Goal: Task Accomplishment & Management: Complete application form

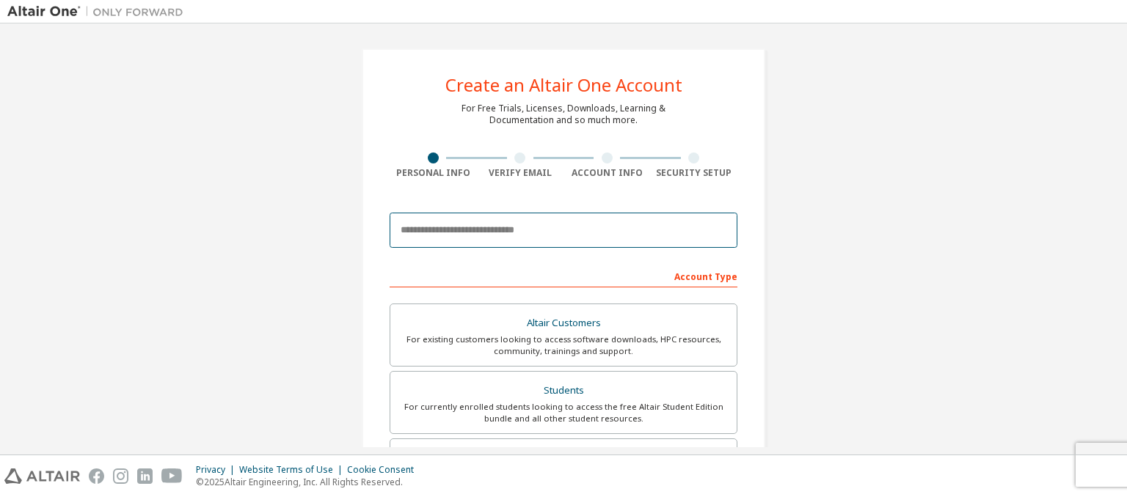
click at [529, 238] on input "email" at bounding box center [564, 230] width 348 height 35
click at [553, 236] on input "email" at bounding box center [564, 230] width 348 height 35
type input "**********"
click at [511, 280] on div "Account Type" at bounding box center [564, 275] width 348 height 23
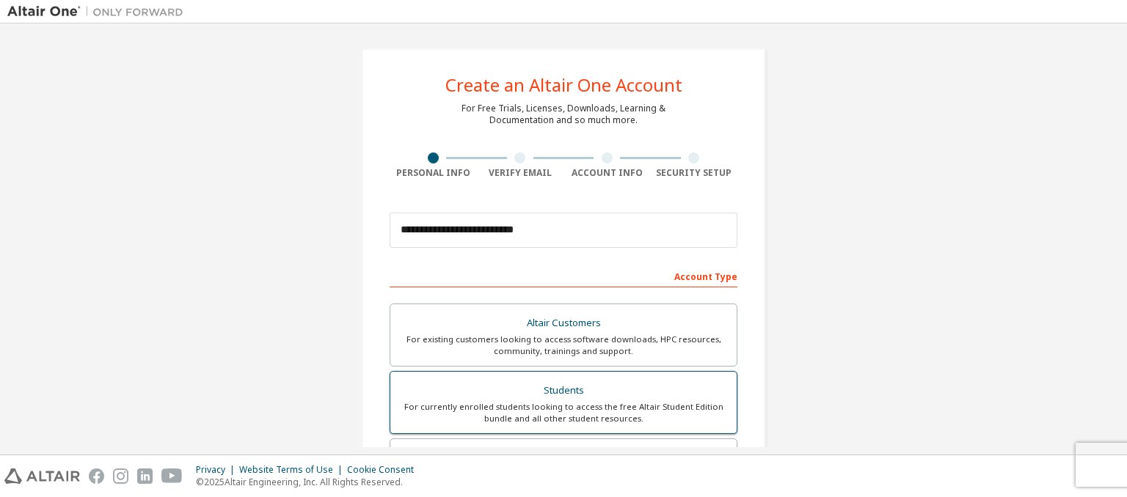
click at [599, 411] on div "For currently enrolled students looking to access the free Altair Student Editi…" at bounding box center [563, 412] width 329 height 23
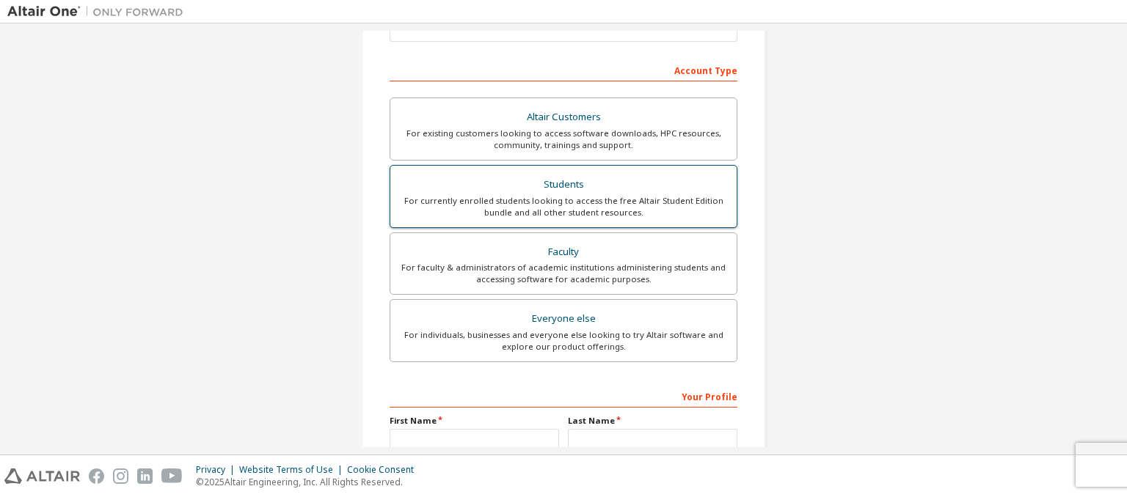
scroll to position [220, 0]
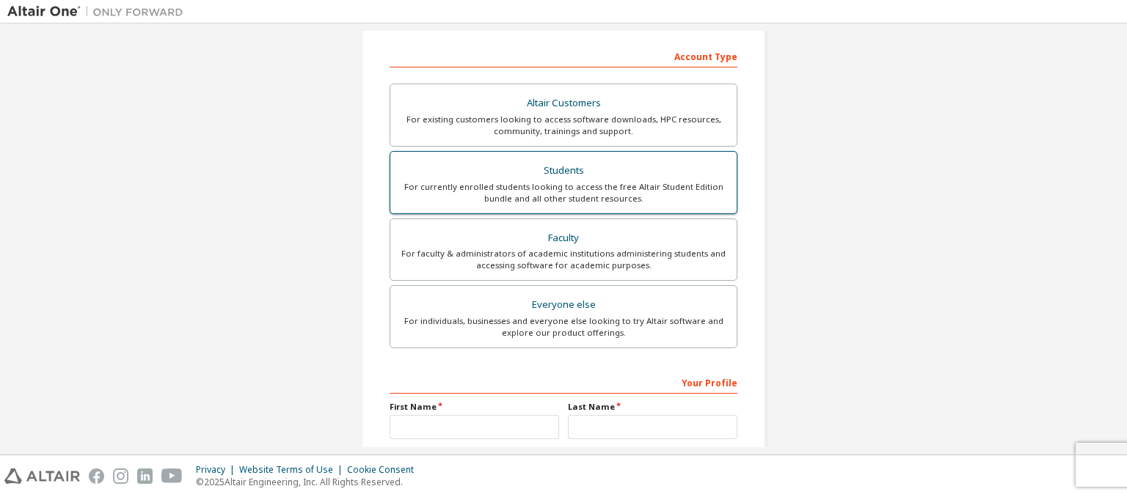
click at [614, 185] on div "For currently enrolled students looking to access the free Altair Student Editi…" at bounding box center [563, 192] width 329 height 23
drag, startPoint x: 614, startPoint y: 185, endPoint x: 602, endPoint y: 192, distance: 14.1
click at [602, 192] on div "For currently enrolled students looking to access the free Altair Student Editi…" at bounding box center [563, 192] width 329 height 23
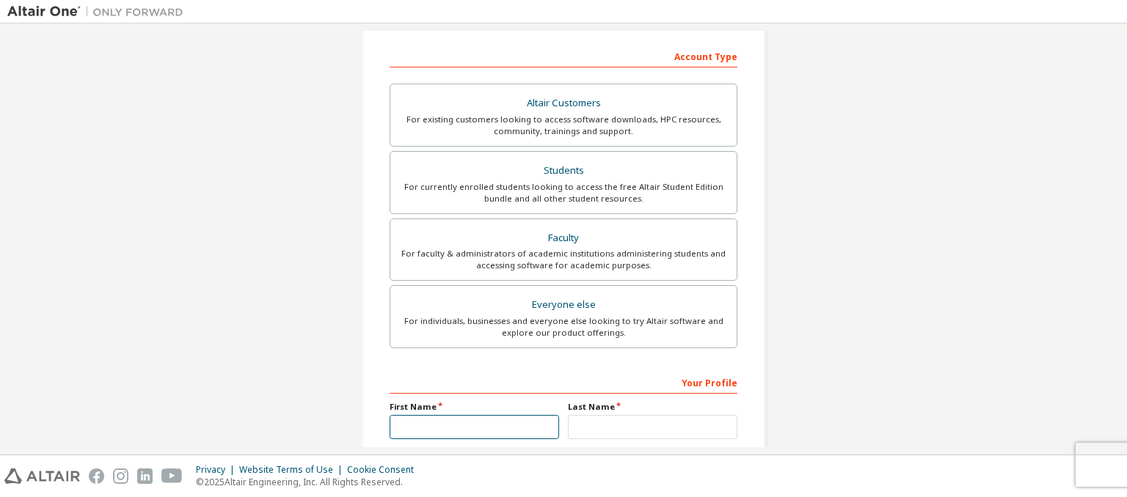
click at [505, 436] on input "text" at bounding box center [474, 427] width 169 height 24
type input "*******"
type input "**"
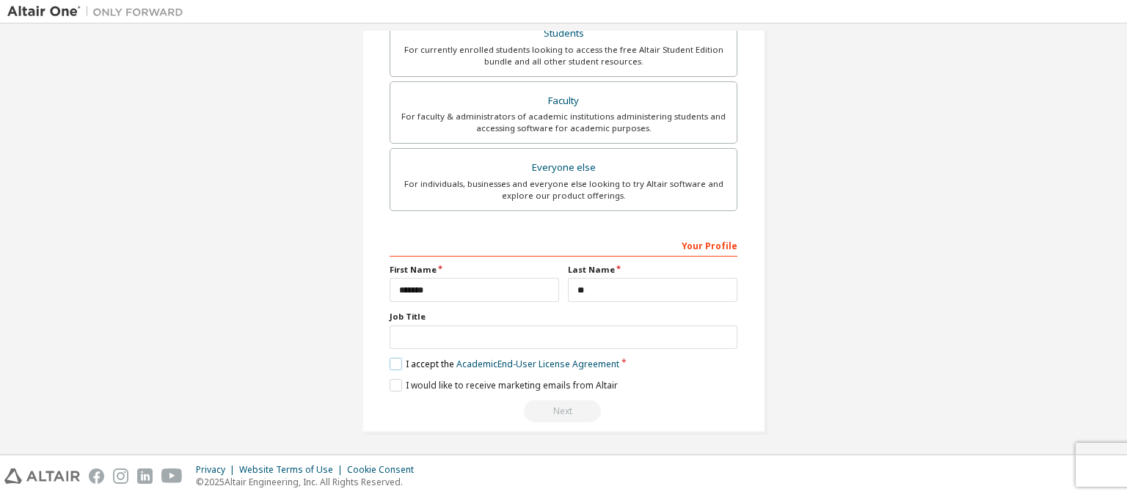
click at [393, 363] on label "I accept the Academic End-User License Agreement" at bounding box center [505, 364] width 230 height 12
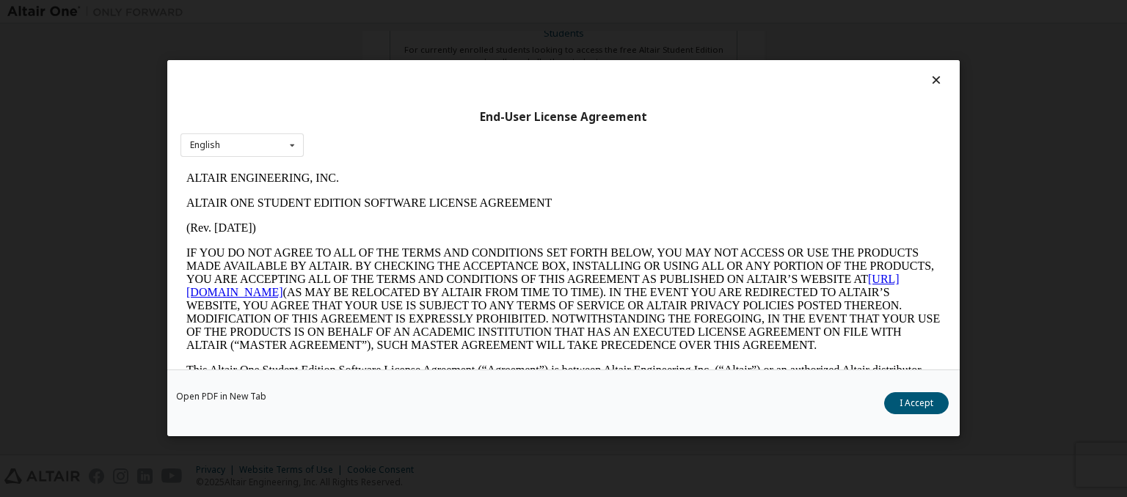
scroll to position [0, 0]
click at [930, 412] on button "I Accept" at bounding box center [916, 404] width 65 height 22
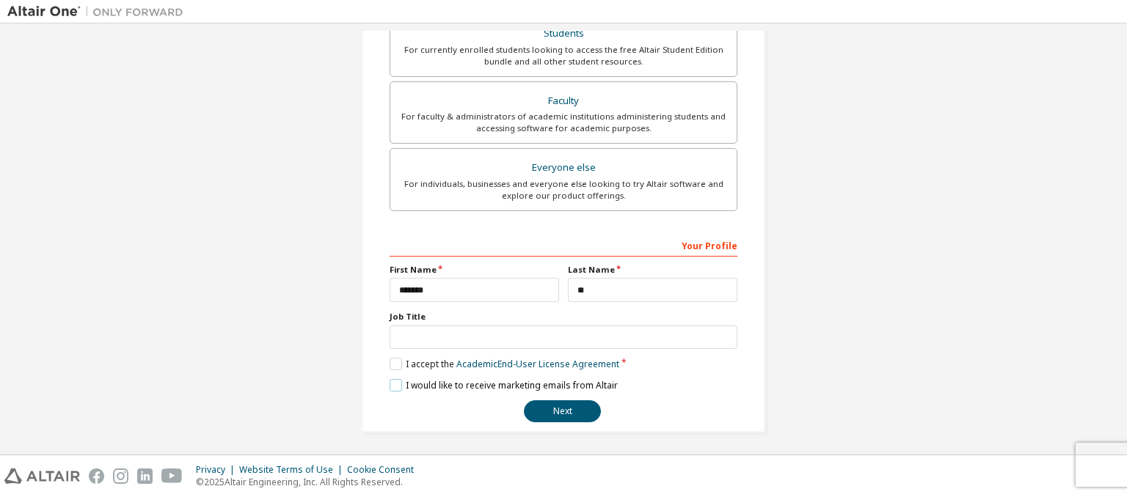
click at [395, 382] on label "I would like to receive marketing emails from Altair" at bounding box center [504, 385] width 228 height 12
click at [546, 406] on button "Next" at bounding box center [562, 412] width 77 height 22
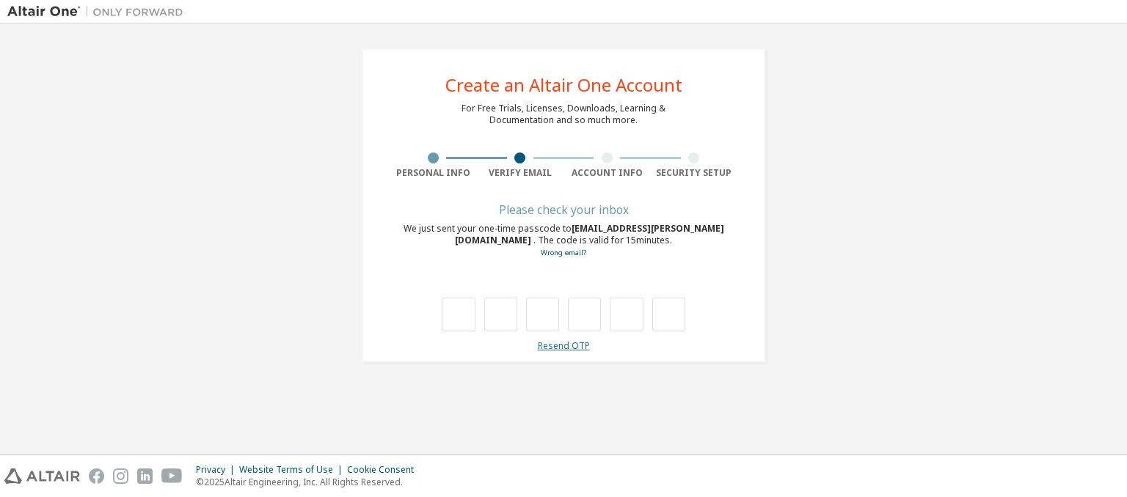
click at [569, 349] on link "Resend OTP" at bounding box center [564, 346] width 52 height 12
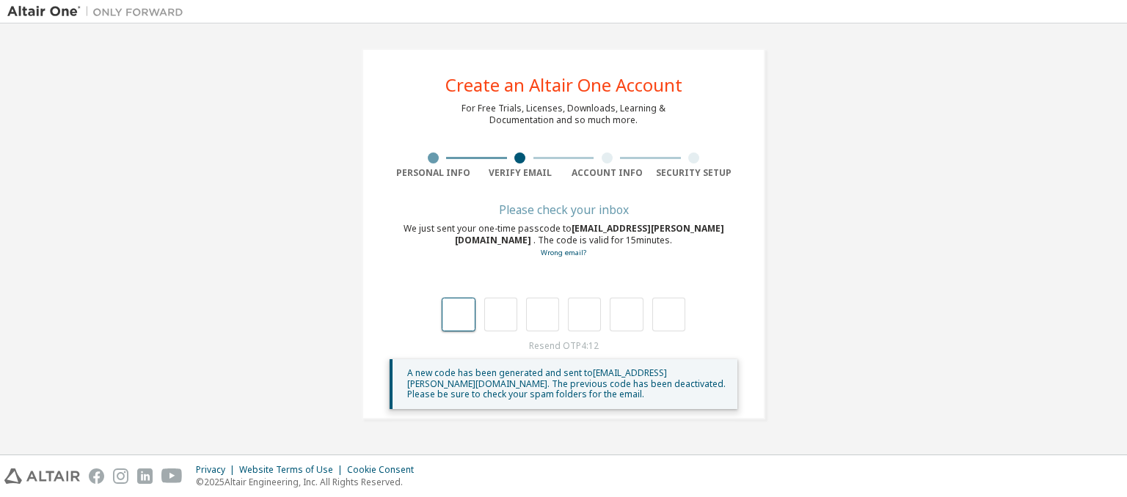
click at [468, 321] on input "text" at bounding box center [458, 315] width 33 height 34
click at [462, 321] on input "text" at bounding box center [458, 315] width 33 height 34
type input "*"
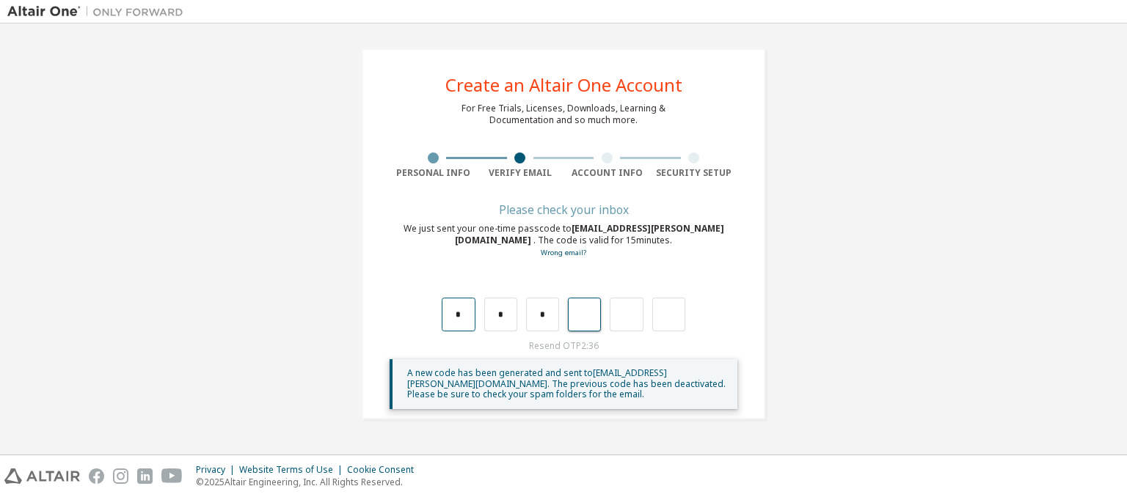
type input "*"
click at [470, 324] on input "text" at bounding box center [458, 315] width 33 height 34
type input "*"
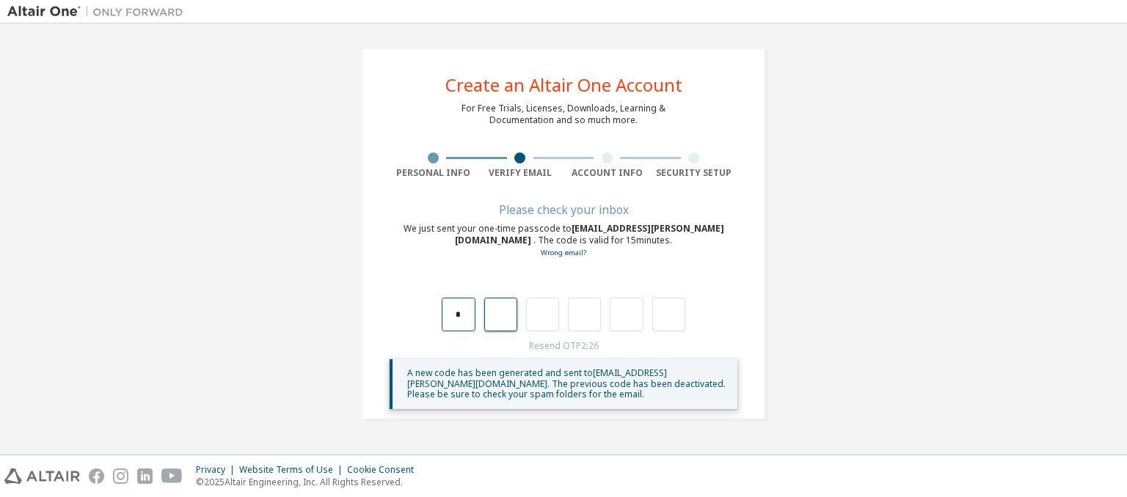
type input "*"
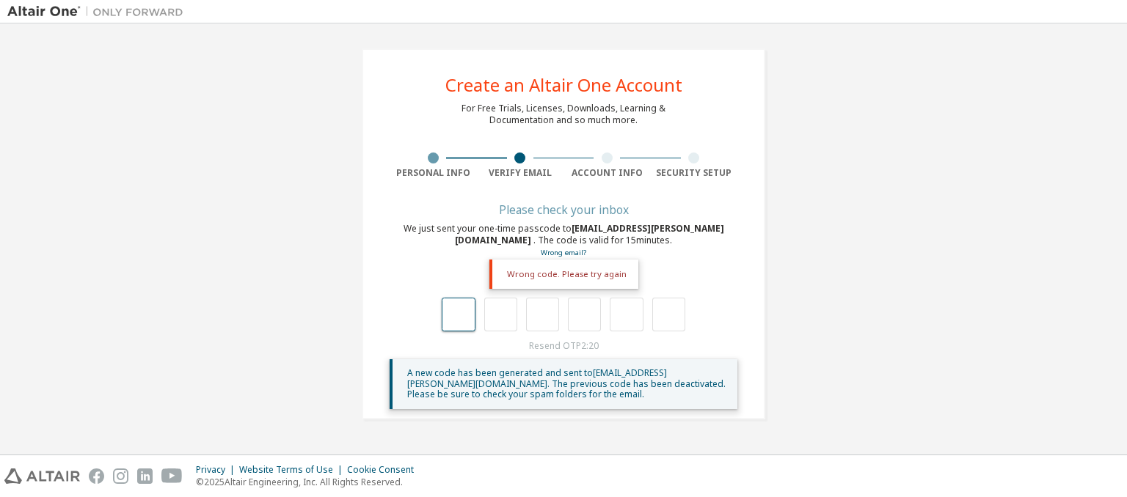
click at [466, 321] on input "text" at bounding box center [458, 315] width 33 height 34
type input "*"
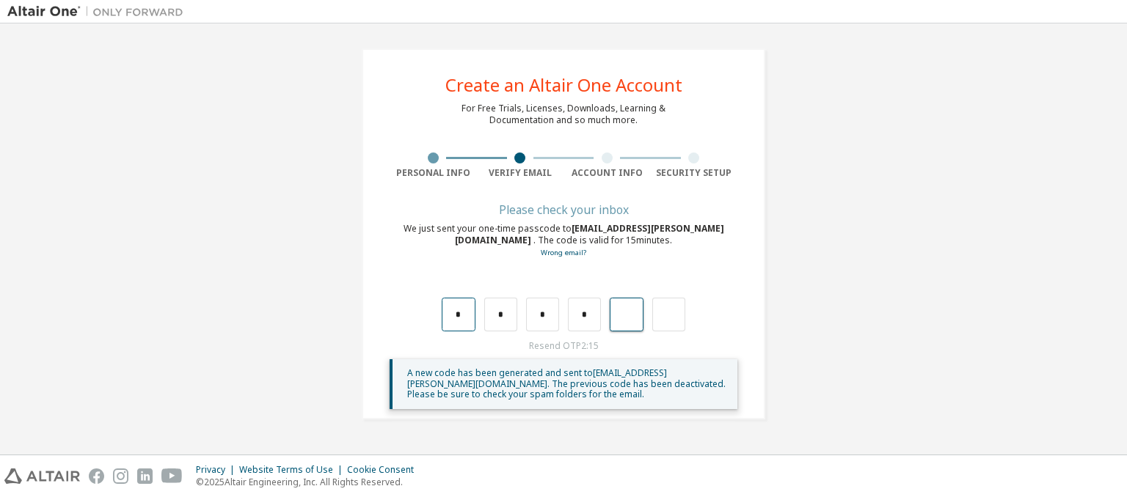
type input "*"
click at [462, 316] on input "text" at bounding box center [458, 315] width 33 height 34
type input "*"
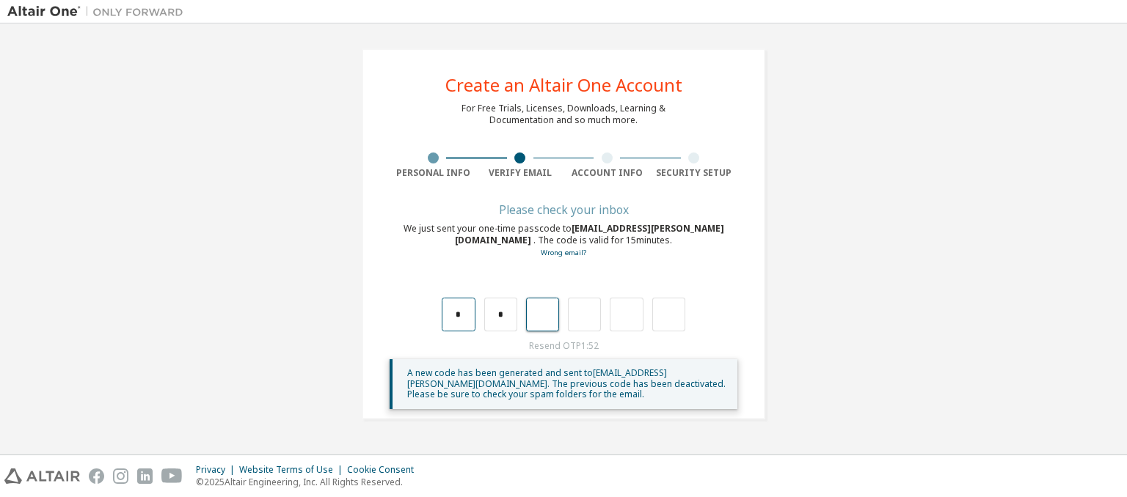
type input "*"
click at [465, 324] on input "text" at bounding box center [458, 315] width 33 height 34
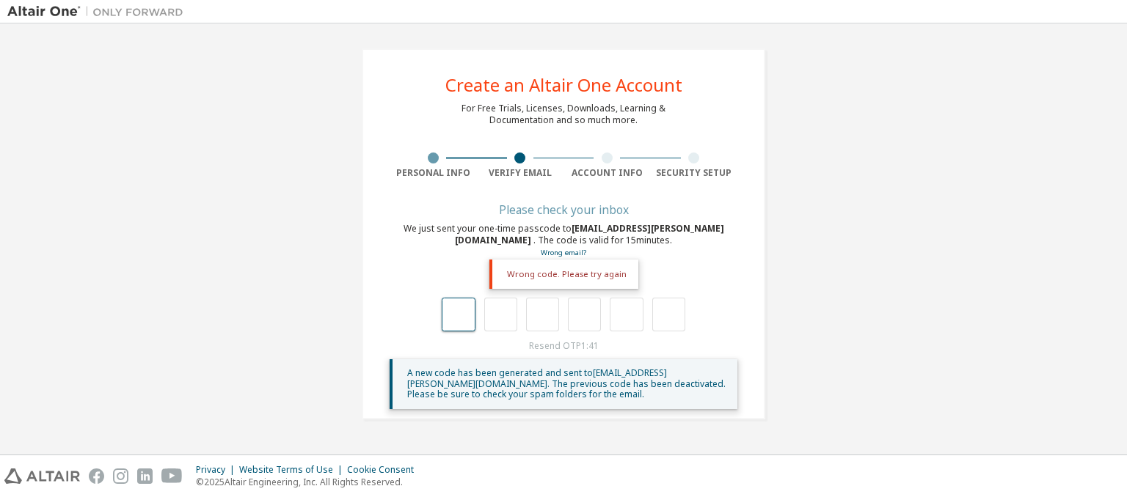
type input "*"
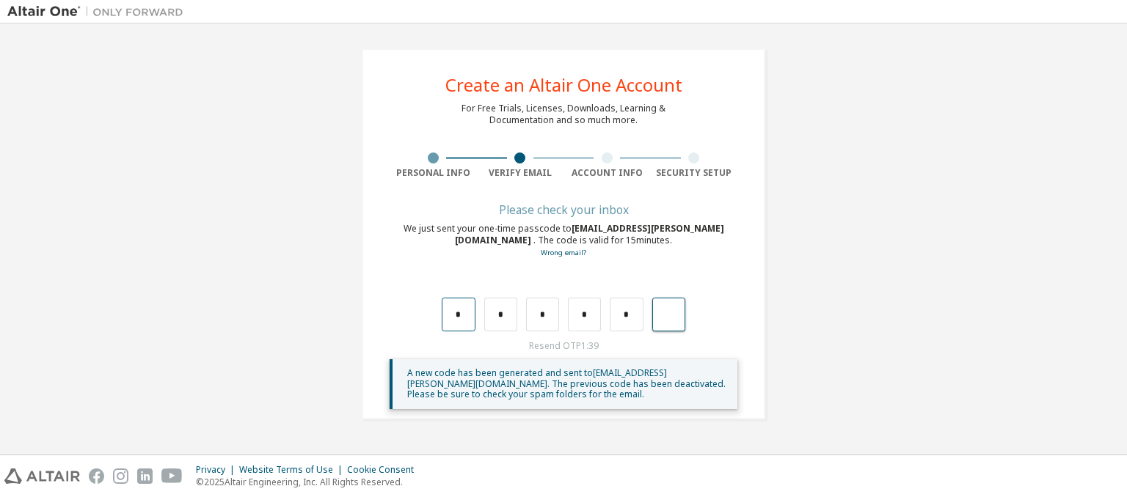
type input "*"
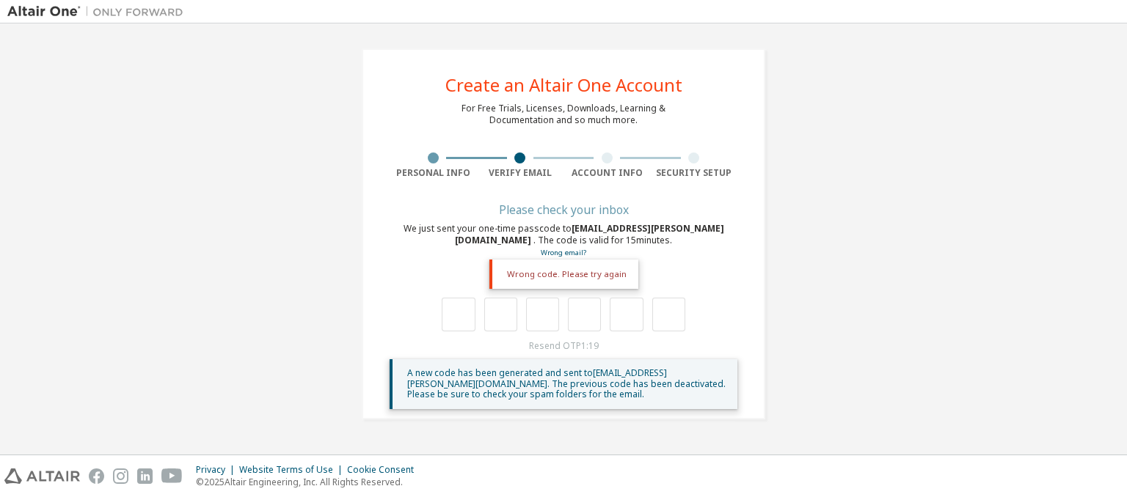
click at [596, 348] on div "Resend OTP 1:19 A new code has been generated and sent to eee263041@saranathan.…" at bounding box center [564, 374] width 348 height 69
click at [645, 230] on span "eee263041@saranathan.ac.in" at bounding box center [589, 234] width 269 height 24
click at [655, 249] on div "We just sent your one-time passcode to eee263041@saranathan.ac.in . The code is…" at bounding box center [564, 241] width 348 height 36
drag, startPoint x: 519, startPoint y: 157, endPoint x: 524, endPoint y: 150, distance: 9.0
click at [521, 153] on div at bounding box center [519, 158] width 11 height 11
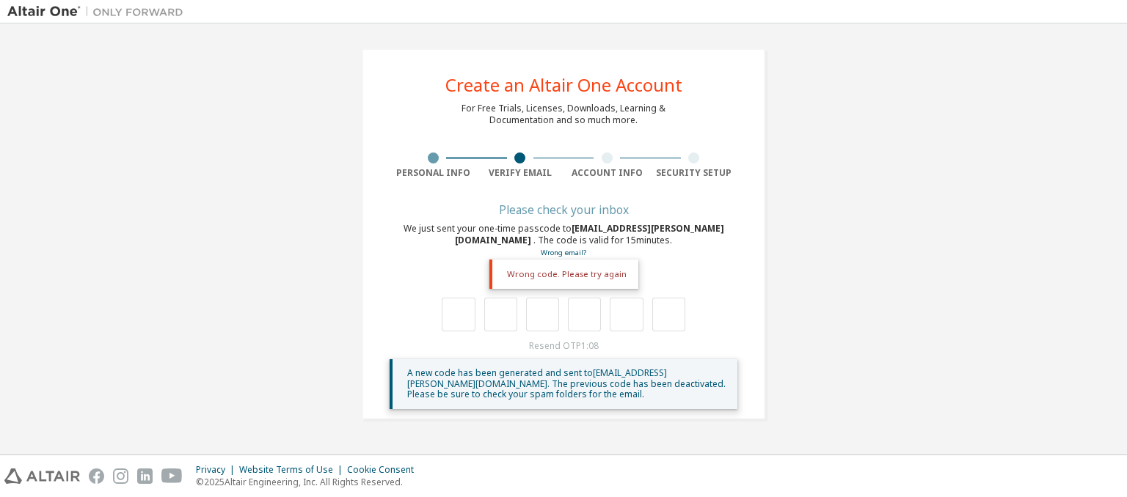
drag, startPoint x: 682, startPoint y: 39, endPoint x: 678, endPoint y: 46, distance: 8.6
drag, startPoint x: 678, startPoint y: 46, endPoint x: 634, endPoint y: 104, distance: 72.8
drag, startPoint x: 634, startPoint y: 104, endPoint x: 577, endPoint y: 216, distance: 125.4
click at [577, 214] on div "Please check your inbox" at bounding box center [564, 209] width 348 height 9
click at [464, 318] on input "text" at bounding box center [458, 315] width 33 height 34
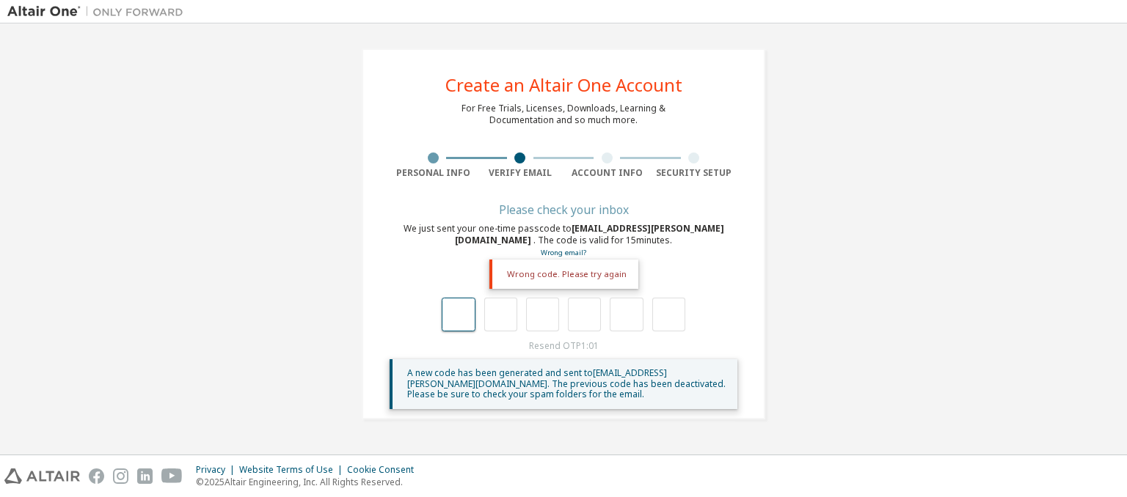
type input "*"
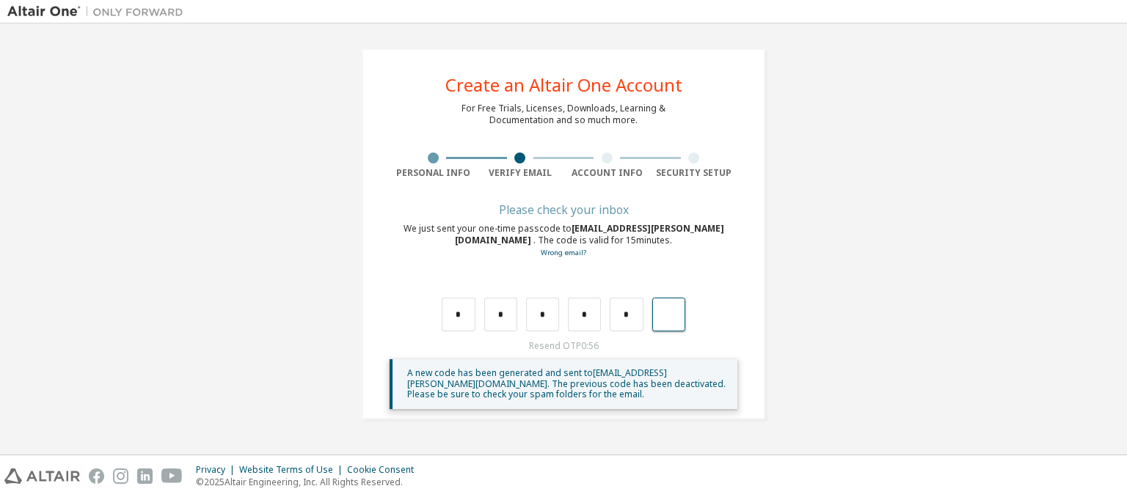
type input "*"
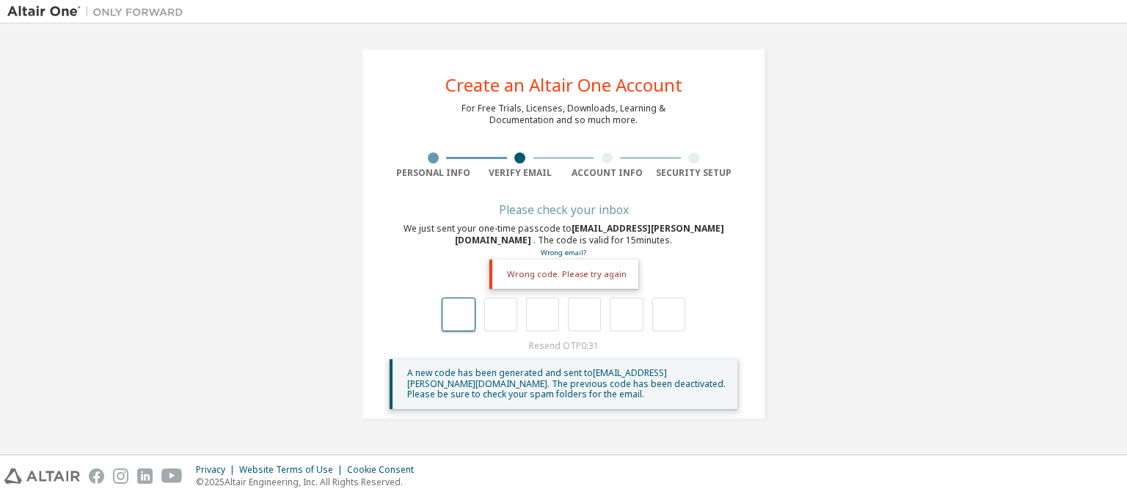
click at [459, 327] on input "text" at bounding box center [458, 315] width 33 height 34
type input "*"
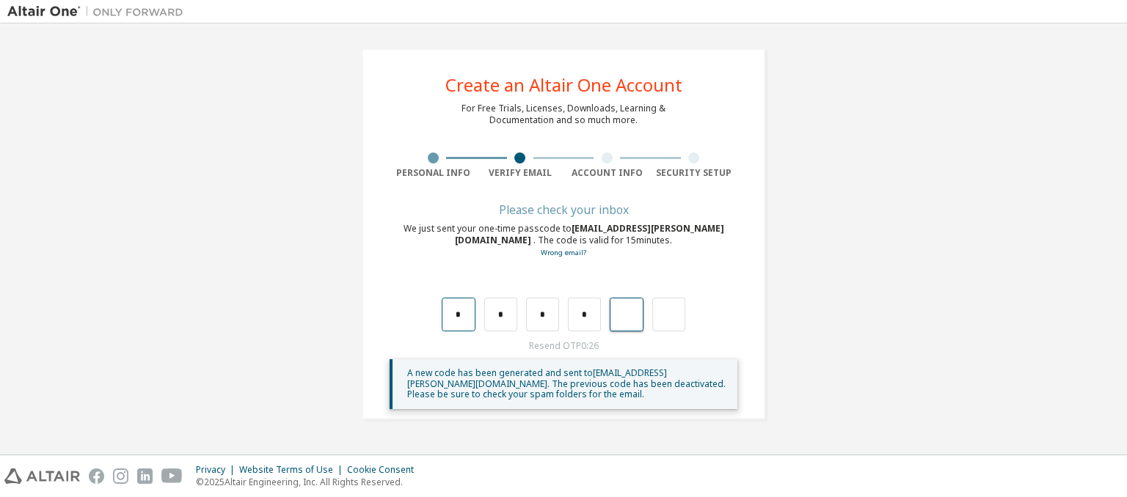
type input "*"
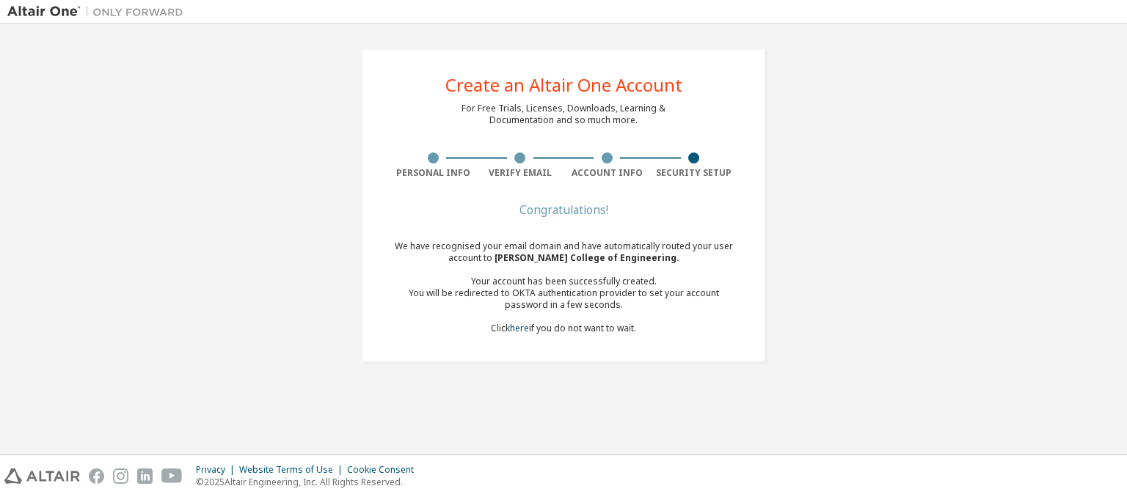
click at [617, 313] on div "We have recognised your email domain and have automatically routed your user ac…" at bounding box center [564, 288] width 348 height 94
